Goal: Task Accomplishment & Management: Use online tool/utility

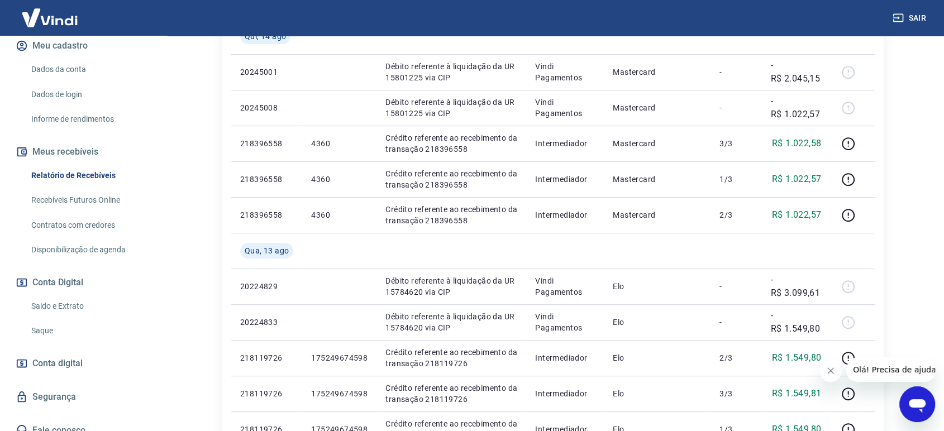
scroll to position [163, 0]
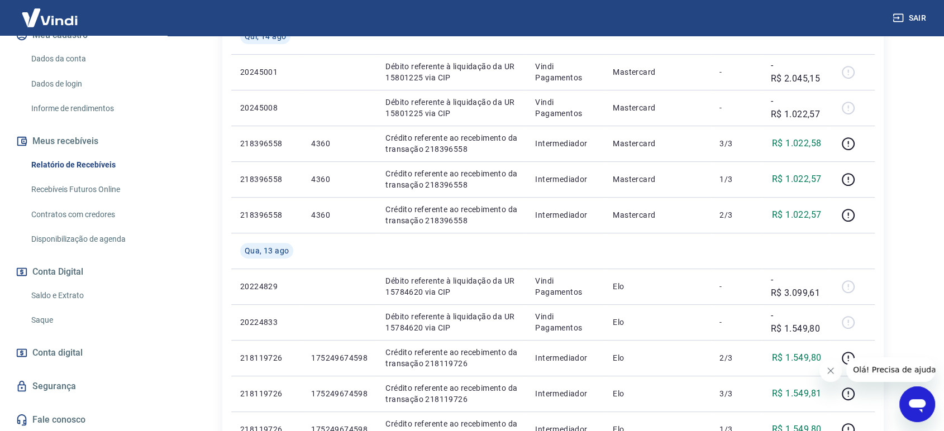
click at [54, 319] on link "Saque" at bounding box center [90, 320] width 127 height 23
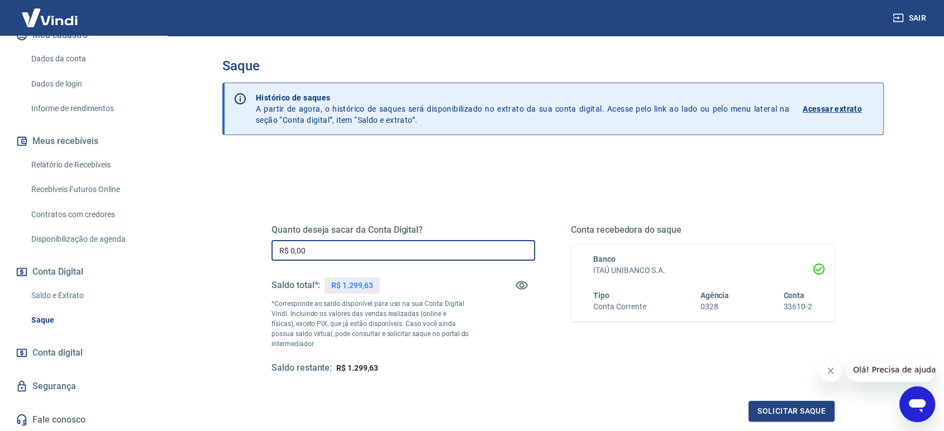
drag, startPoint x: 341, startPoint y: 254, endPoint x: 228, endPoint y: 252, distance: 112.9
click at [228, 252] on div "Quanto deseja sacar da Conta Digital? R$ 0,00 ​ Saldo total*: R$ 1.299,63 *Corr…" at bounding box center [553, 353] width 662 height 400
type input "R$ 1.299,63"
click at [795, 415] on button "Solicitar saque" at bounding box center [792, 411] width 86 height 21
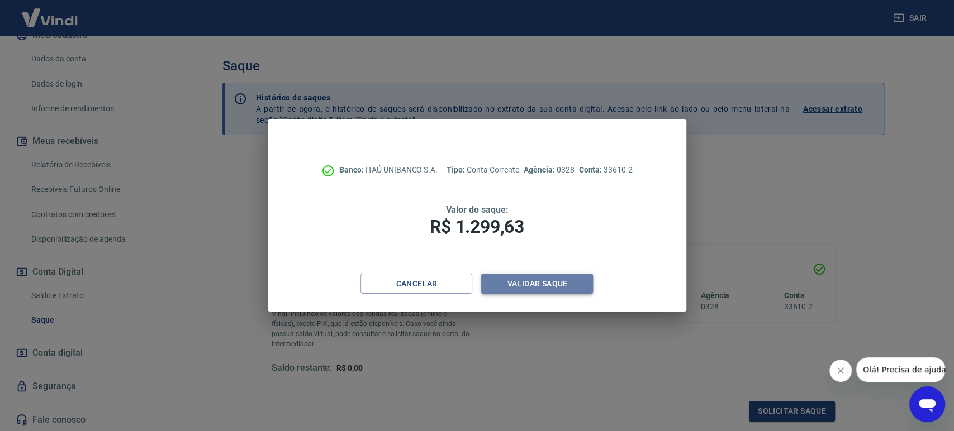
click at [572, 281] on button "Validar saque" at bounding box center [537, 284] width 112 height 21
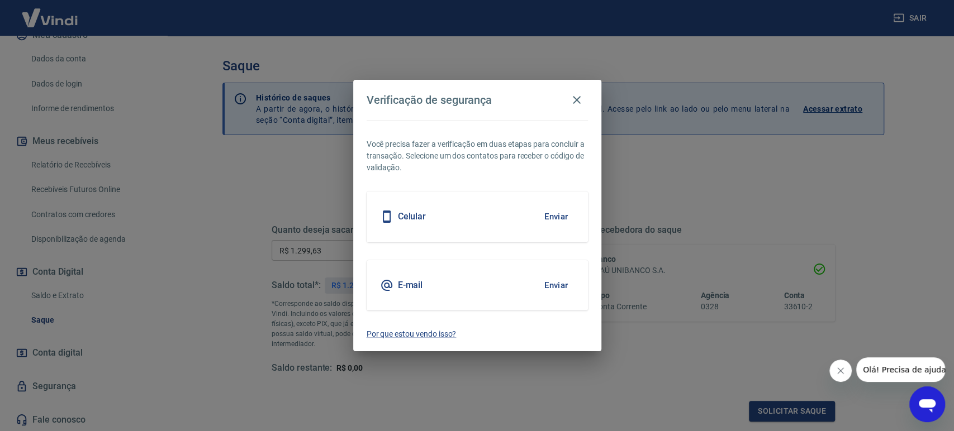
click at [404, 285] on h5 "E-mail" at bounding box center [410, 285] width 25 height 11
click at [568, 286] on button "Enviar" at bounding box center [556, 285] width 36 height 23
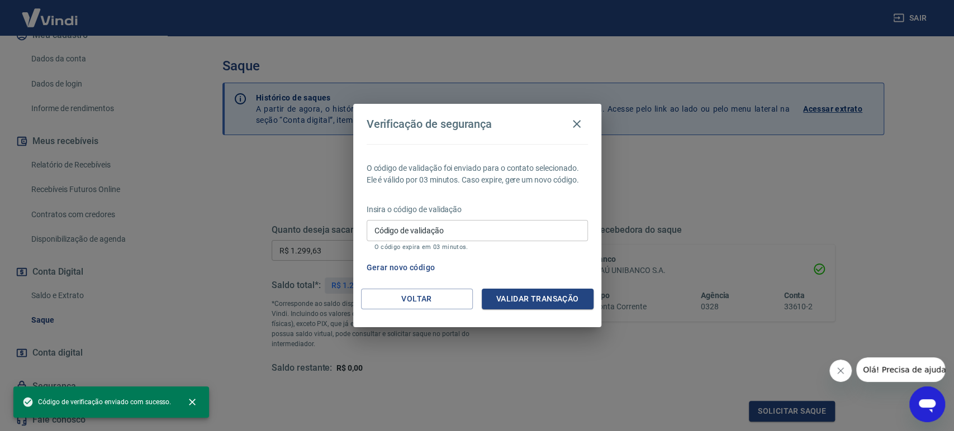
click at [506, 222] on input "Código de validação" at bounding box center [477, 230] width 221 height 21
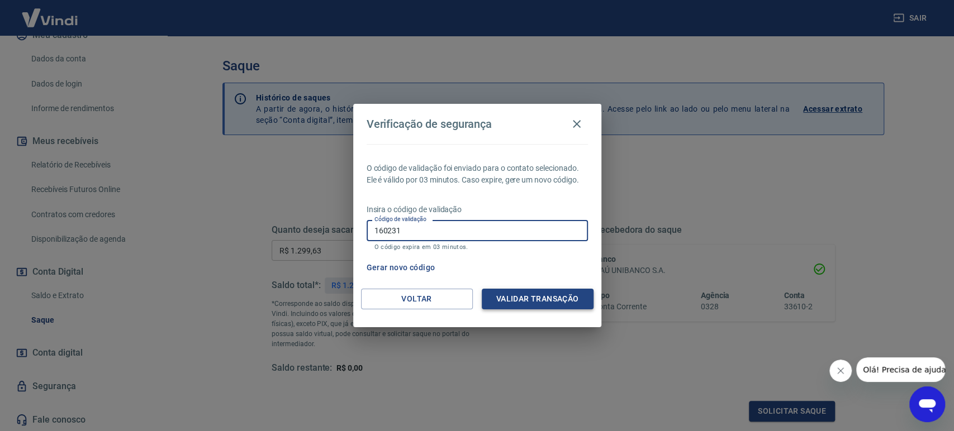
type input "160231"
click at [551, 296] on button "Validar transação" at bounding box center [538, 299] width 112 height 21
